Goal: Information Seeking & Learning: Learn about a topic

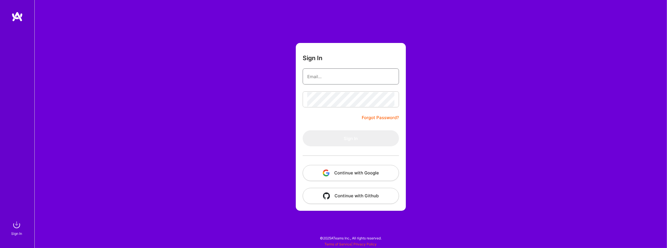
type input "[EMAIL_ADDRESS][DOMAIN_NAME]"
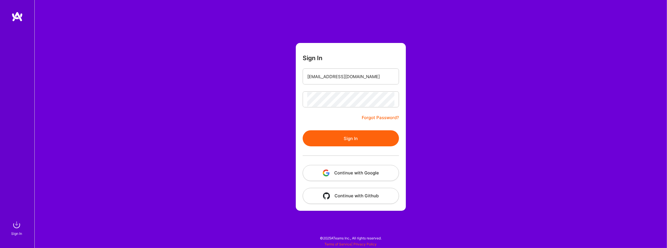
click at [348, 141] on button "Sign In" at bounding box center [351, 138] width 96 height 16
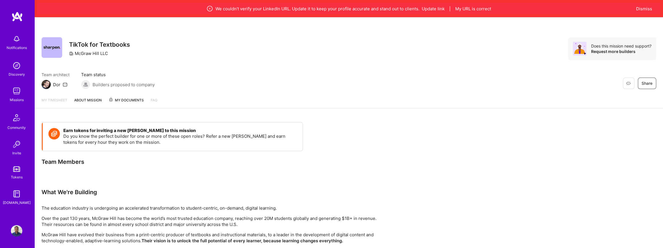
click at [19, 89] on img at bounding box center [16, 90] width 11 height 11
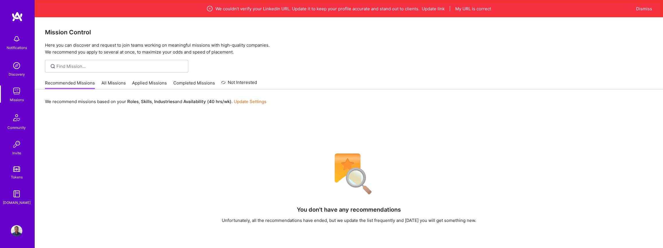
click at [109, 83] on link "All Missions" at bounding box center [113, 84] width 24 height 9
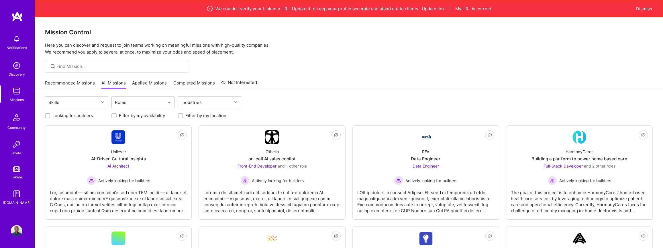
click at [137, 83] on link "Applied Missions" at bounding box center [149, 84] width 35 height 9
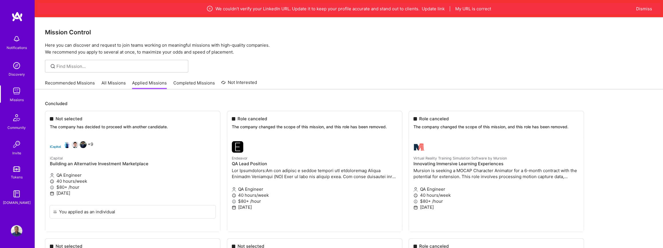
click at [181, 83] on link "Completed Missions" at bounding box center [194, 84] width 42 height 9
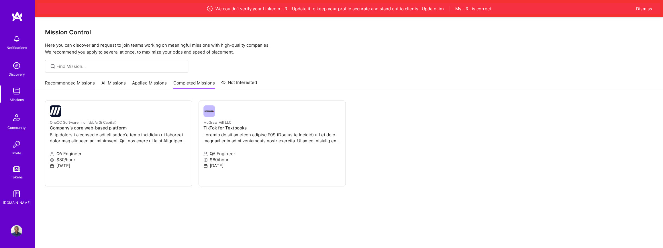
click at [66, 83] on link "Recommended Missions" at bounding box center [70, 84] width 50 height 9
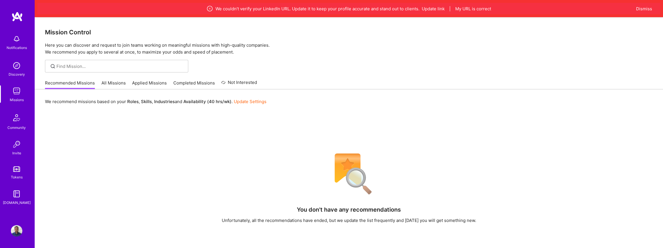
click at [14, 61] on img at bounding box center [16, 65] width 11 height 11
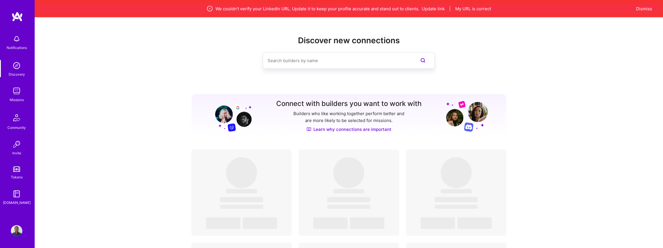
click at [20, 91] on img at bounding box center [16, 90] width 11 height 11
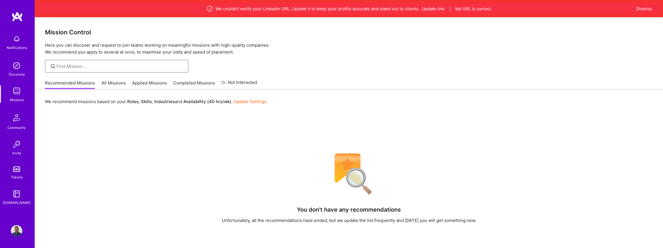
click at [86, 67] on input at bounding box center [119, 66] width 127 height 6
click at [140, 65] on input at bounding box center [119, 66] width 127 height 6
type input "HealthEx"
click at [120, 67] on input "HealthEx" at bounding box center [119, 66] width 127 height 6
click at [117, 81] on link "All Missions" at bounding box center [113, 84] width 24 height 9
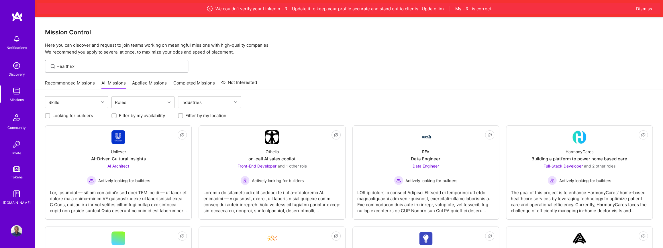
click at [92, 64] on input "HealthEx" at bounding box center [119, 66] width 127 height 6
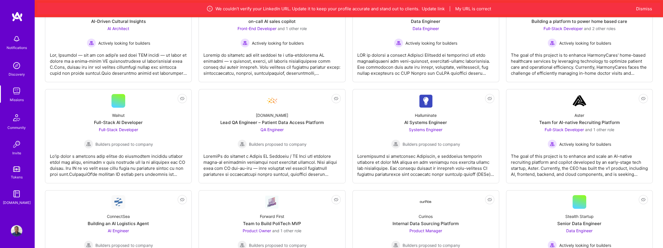
scroll to position [138, 0]
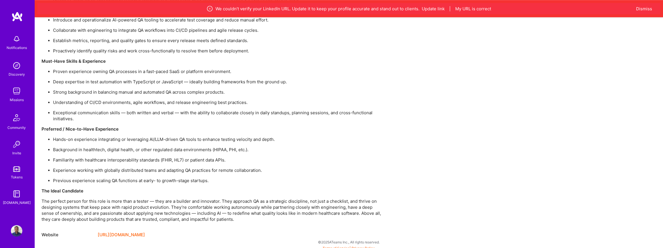
scroll to position [491, 0]
